Goal: Task Accomplishment & Management: Manage account settings

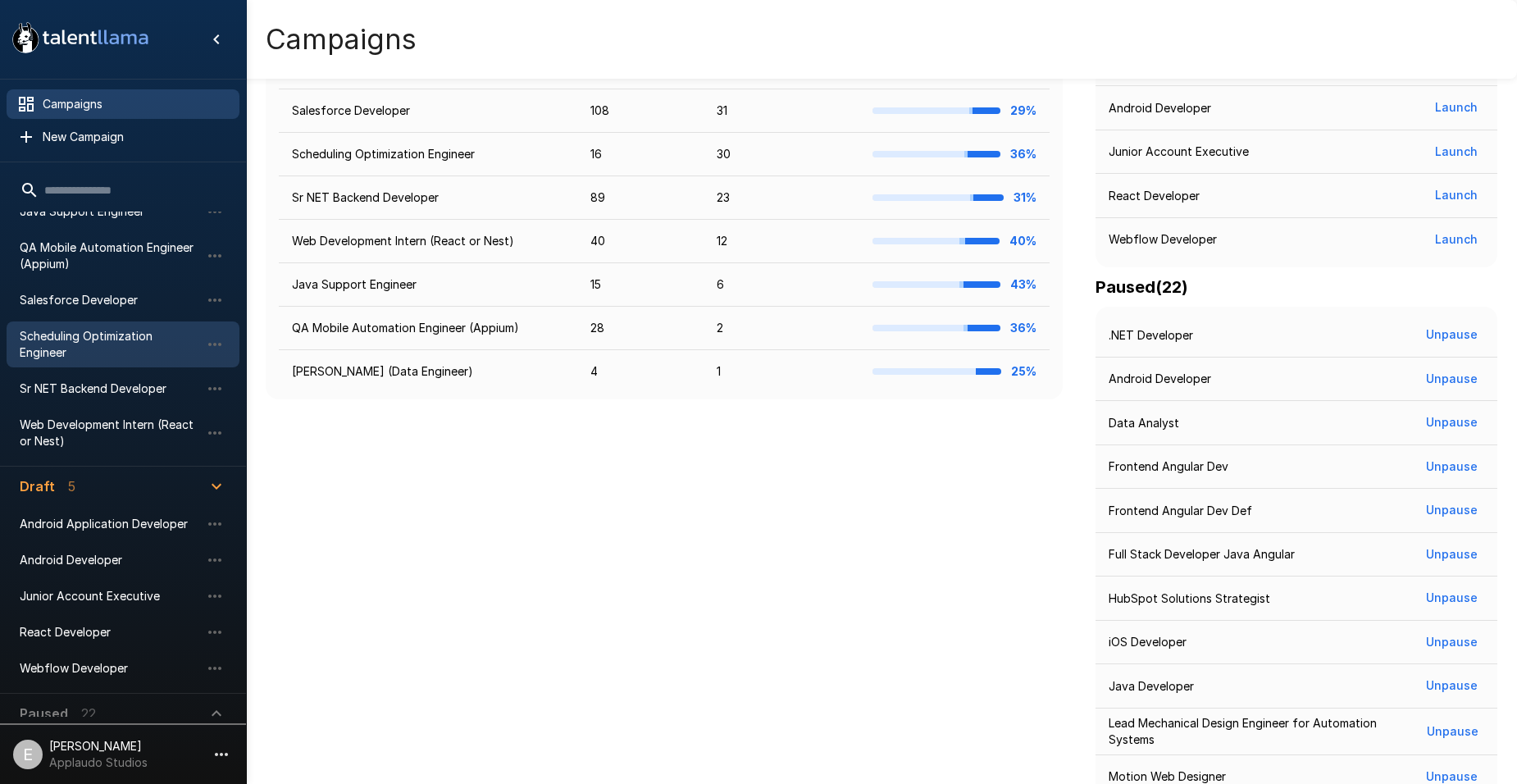
scroll to position [179, 0]
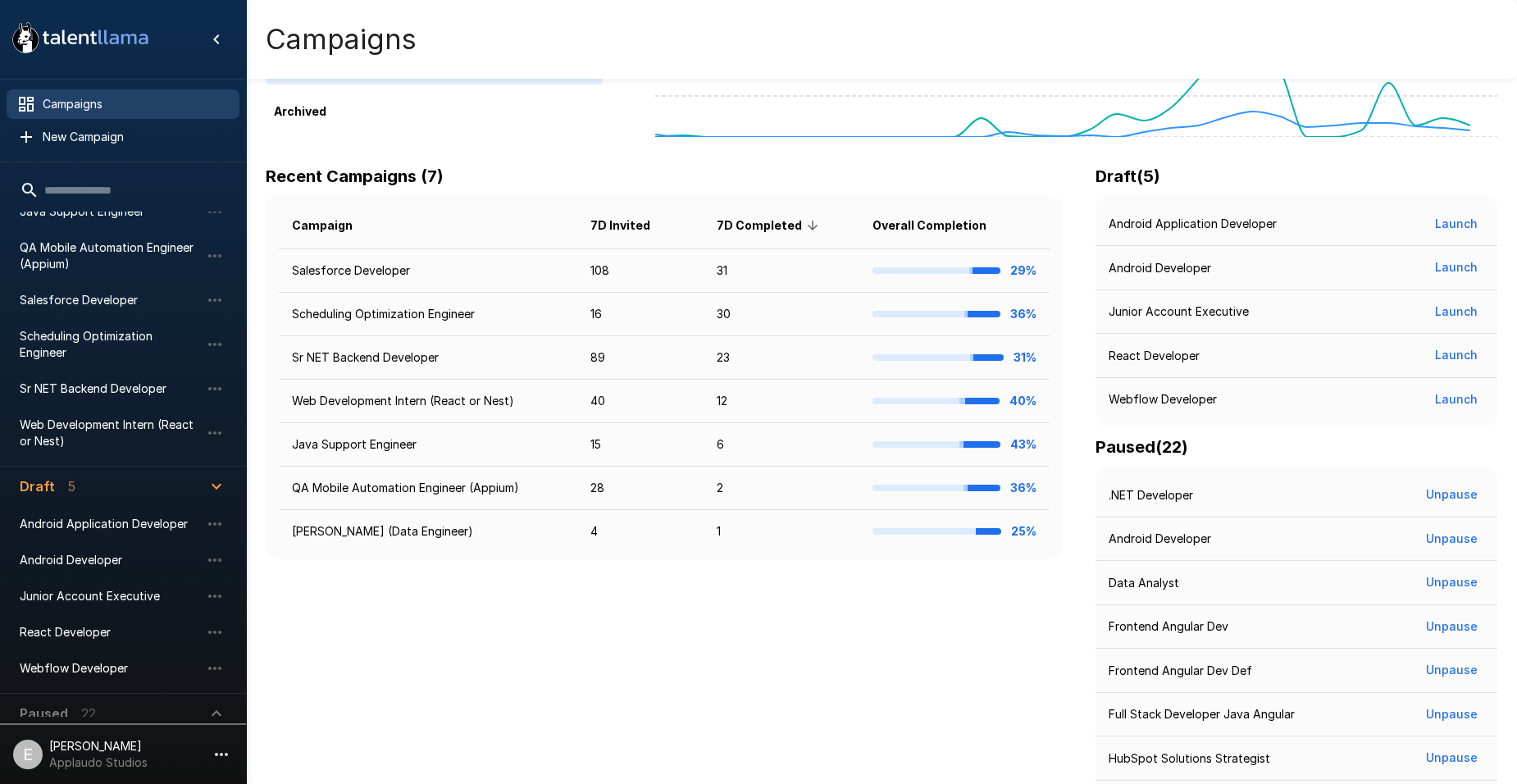
click at [88, 187] on input "text" at bounding box center [122, 190] width 232 height 30
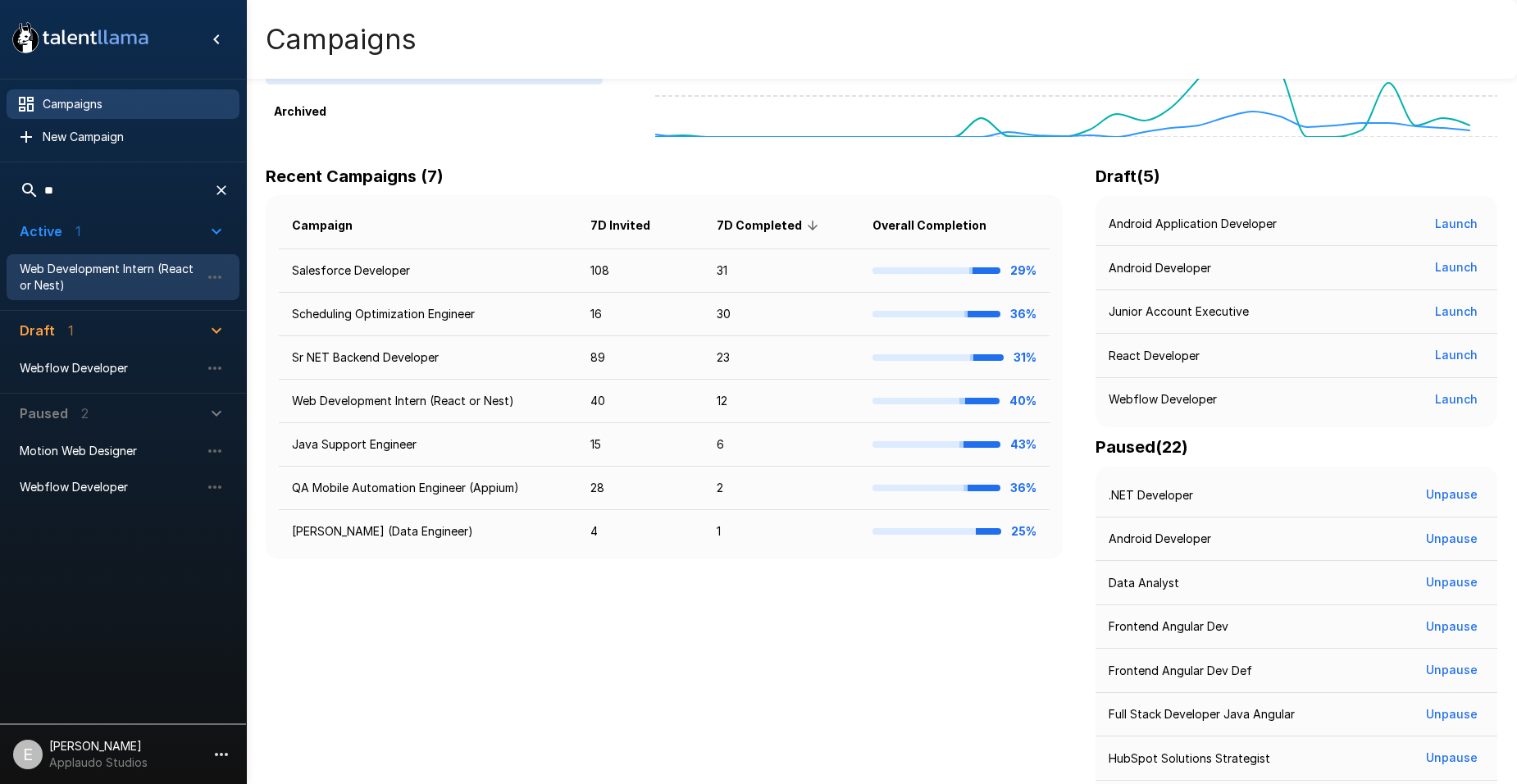
type input "**"
click at [120, 278] on span "Web Development Intern (React or Nest)" at bounding box center [109, 277] width 180 height 33
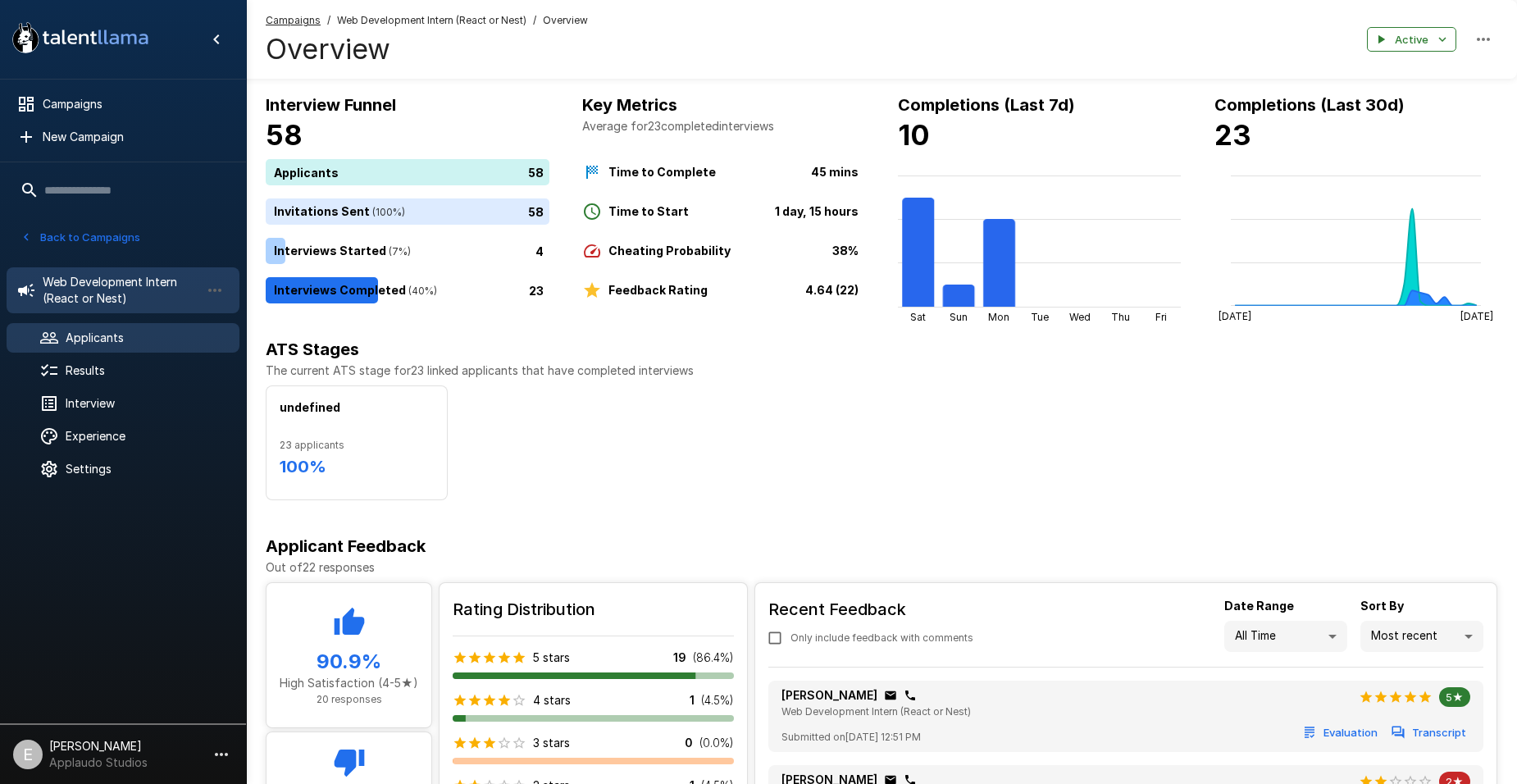
click at [130, 331] on span "Applicants" at bounding box center [146, 338] width 161 height 16
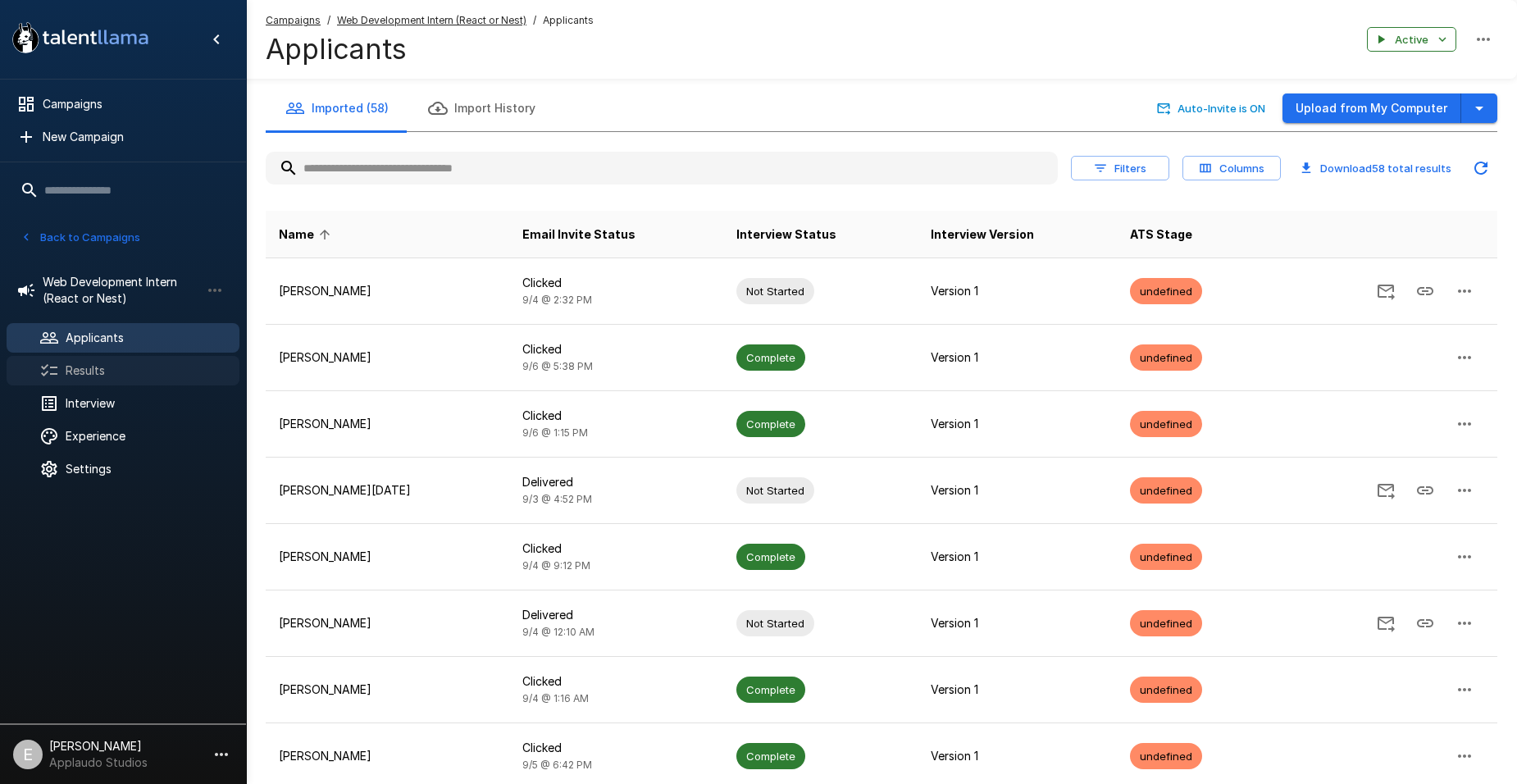
click at [141, 375] on span "Results" at bounding box center [146, 370] width 161 height 16
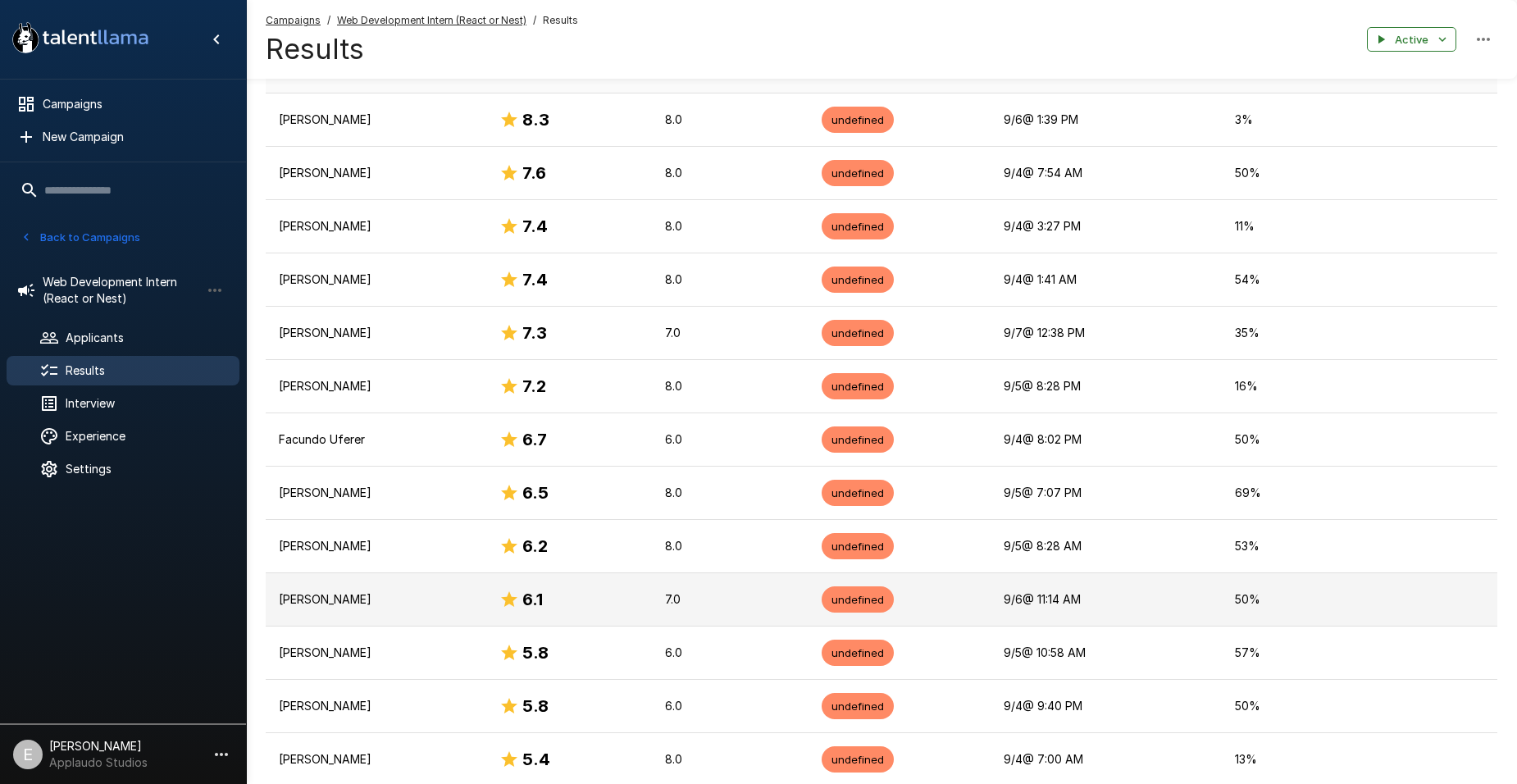
scroll to position [220, 0]
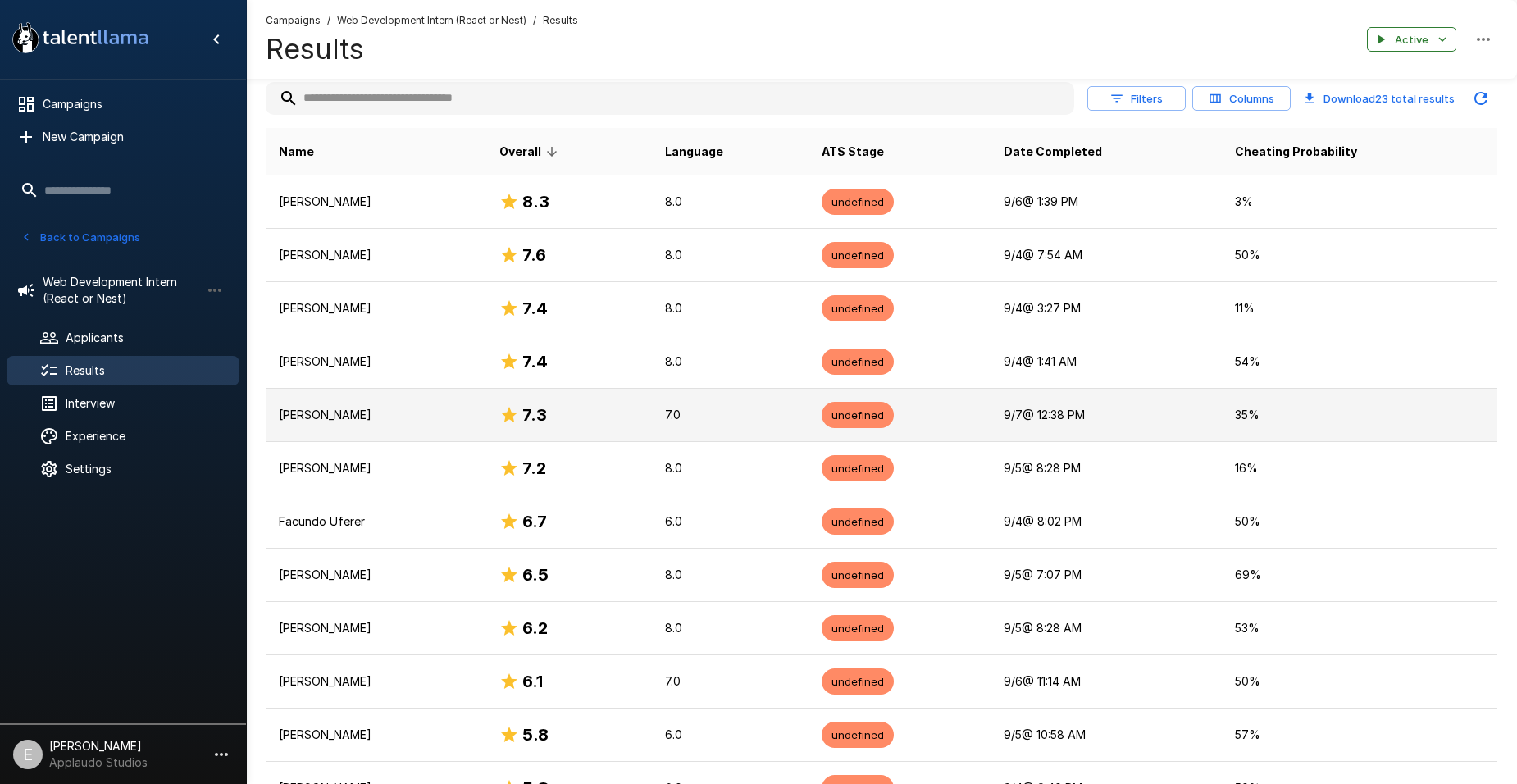
click at [464, 417] on p "[PERSON_NAME]" at bounding box center [376, 415] width 195 height 16
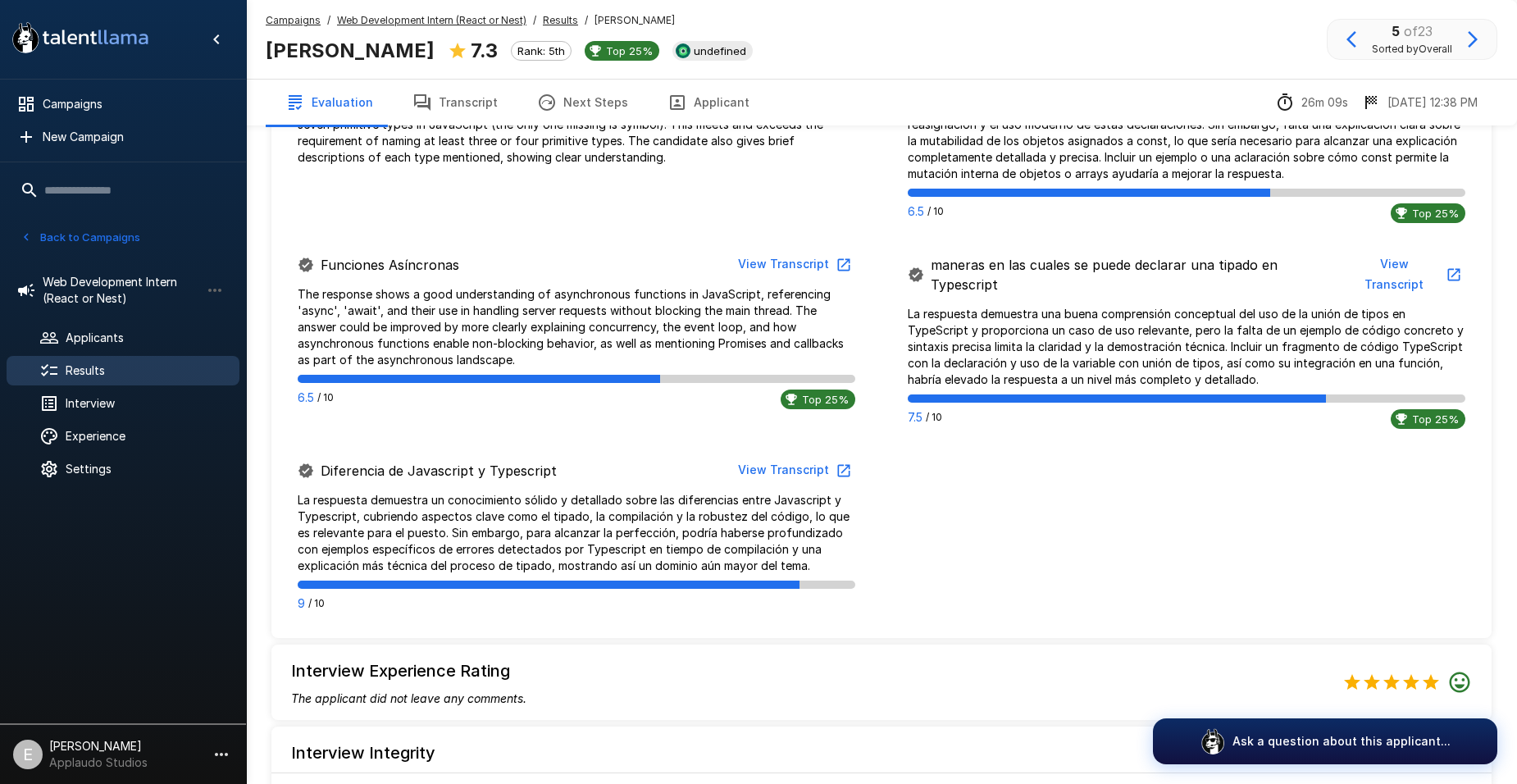
drag, startPoint x: 788, startPoint y: 350, endPoint x: 776, endPoint y: 483, distance: 133.5
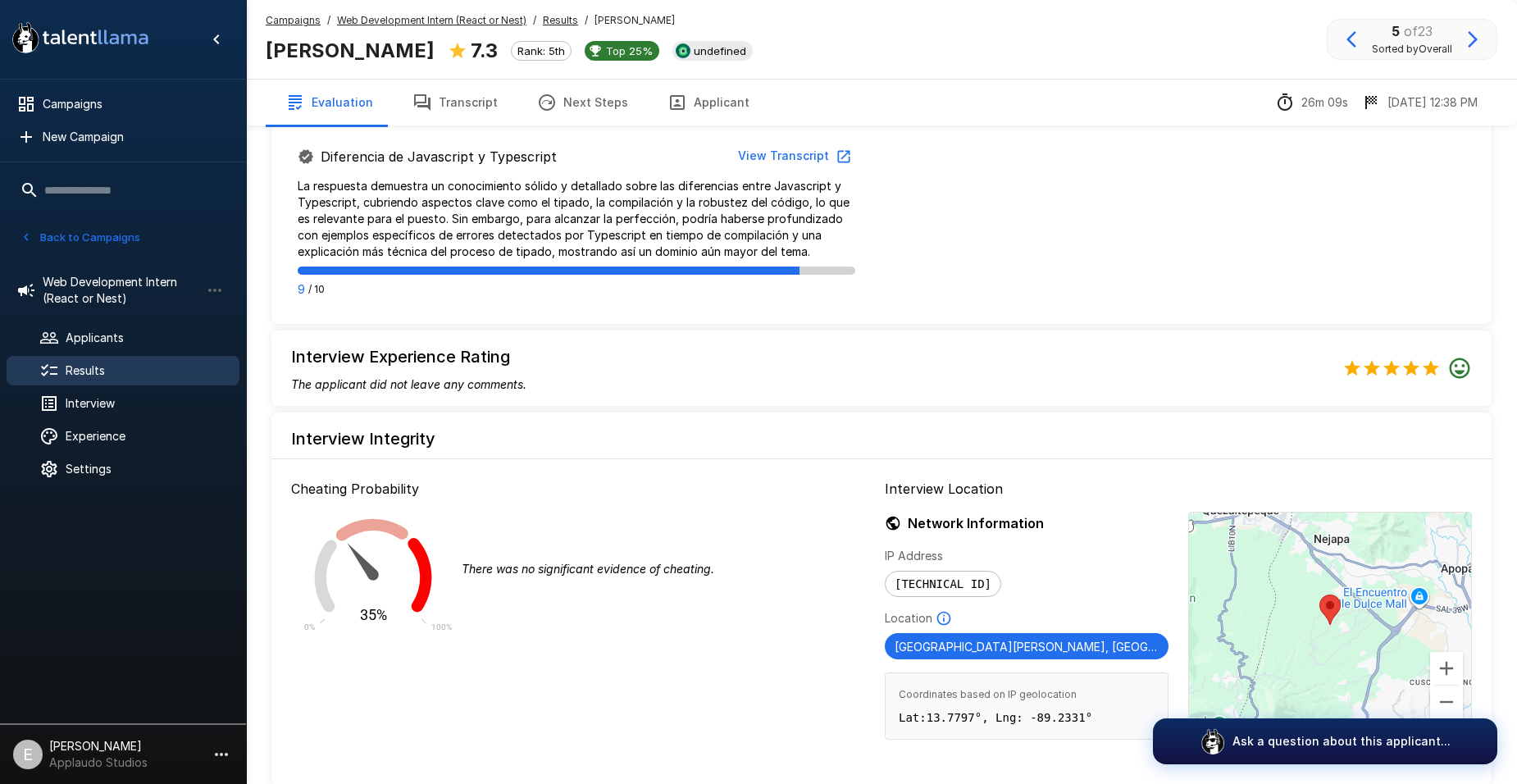
scroll to position [1043, 0]
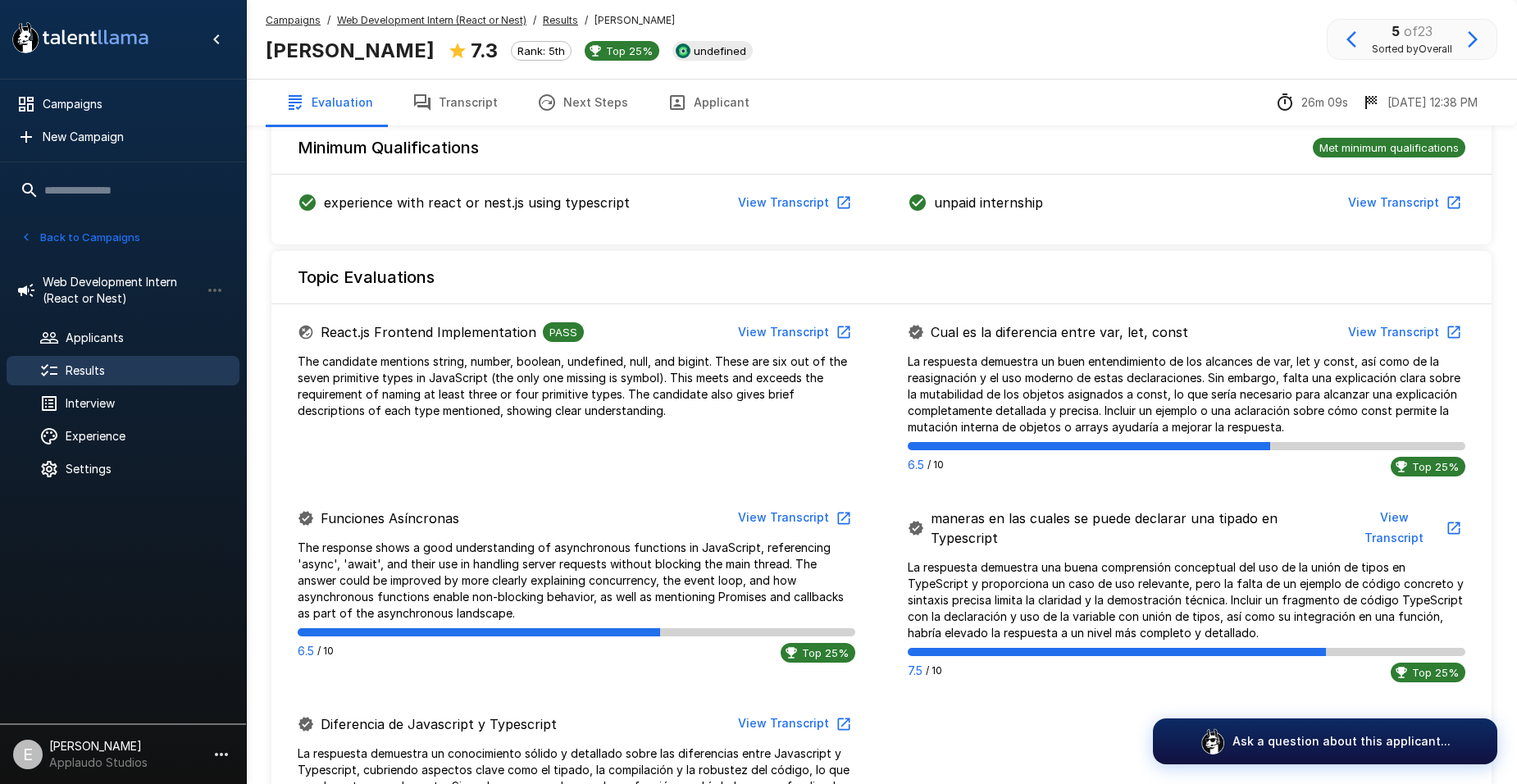
drag, startPoint x: 868, startPoint y: 396, endPoint x: 874, endPoint y: 316, distance: 80.2
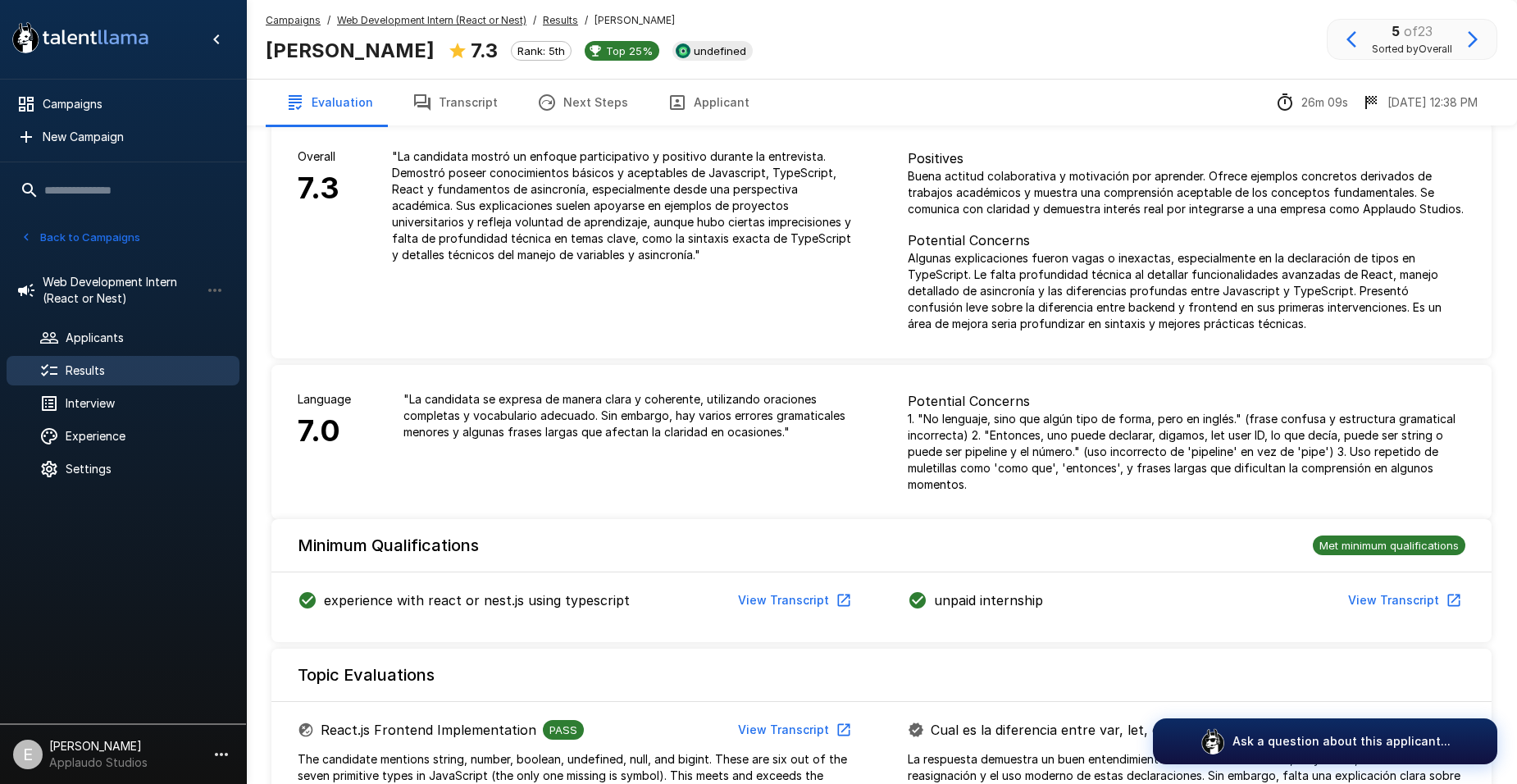
scroll to position [0, 0]
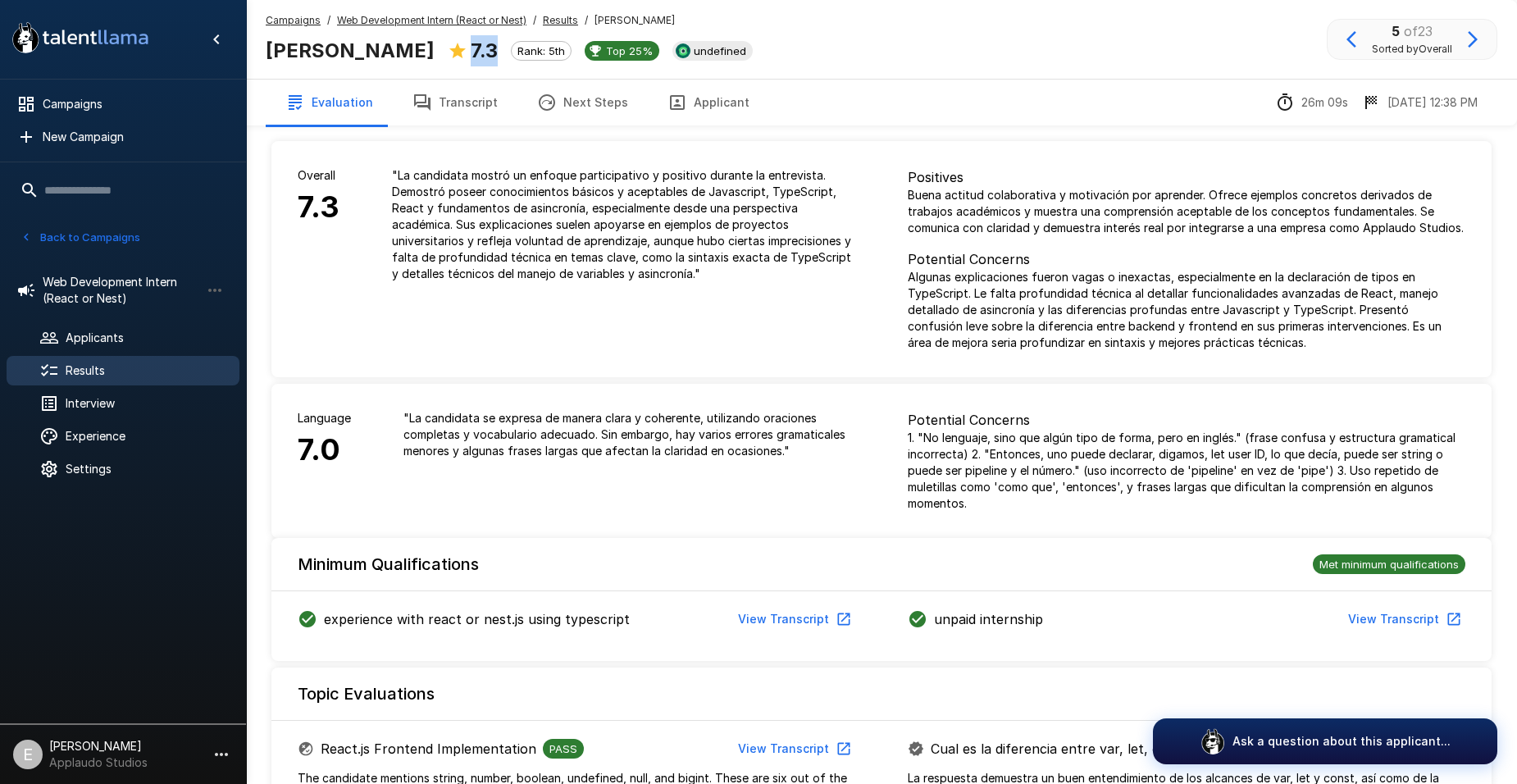
drag, startPoint x: 437, startPoint y: 42, endPoint x: 469, endPoint y: 53, distance: 33.8
click at [469, 53] on div "7.3 Rank: 5th Top 25%" at bounding box center [553, 51] width 211 height 31
drag, startPoint x: 469, startPoint y: 53, endPoint x: 668, endPoint y: 446, distance: 440.5
click at [668, 446] on p "" La candidata se expresa de manera clara y coherente, utilizando oraciones com…" at bounding box center [629, 434] width 452 height 49
click at [170, 369] on span "Results" at bounding box center [146, 370] width 161 height 16
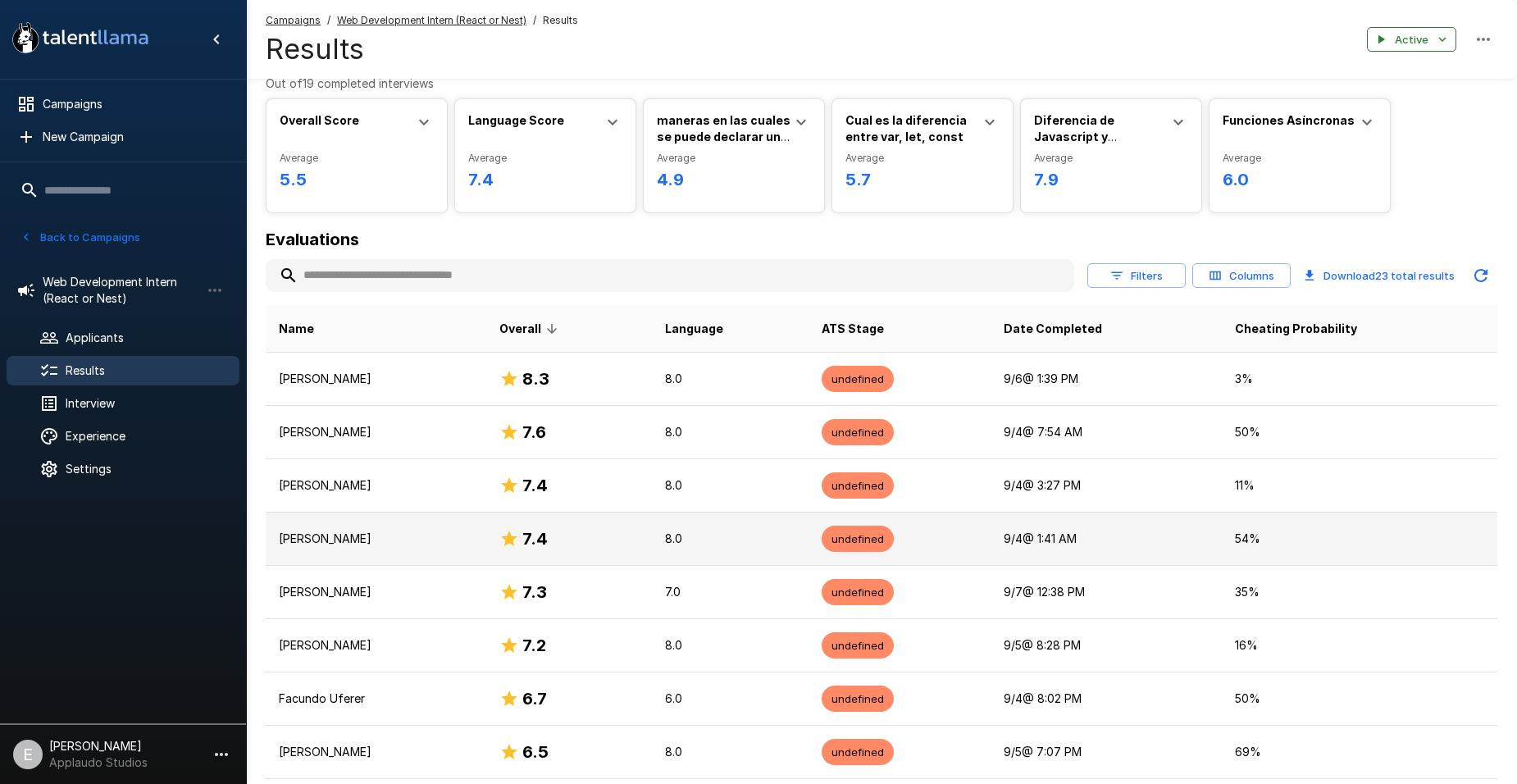
scroll to position [82, 0]
